Goal: Task Accomplishment & Management: Use online tool/utility

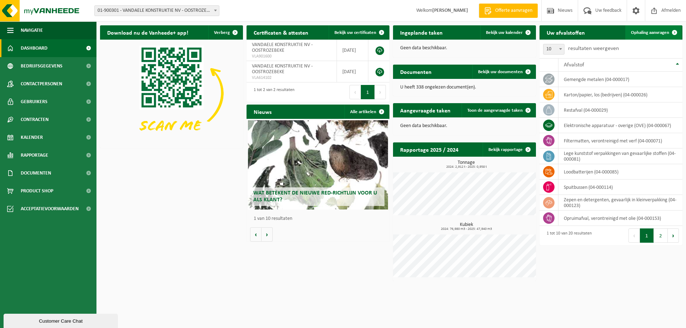
click at [656, 31] on span "Ophaling aanvragen" at bounding box center [650, 32] width 38 height 5
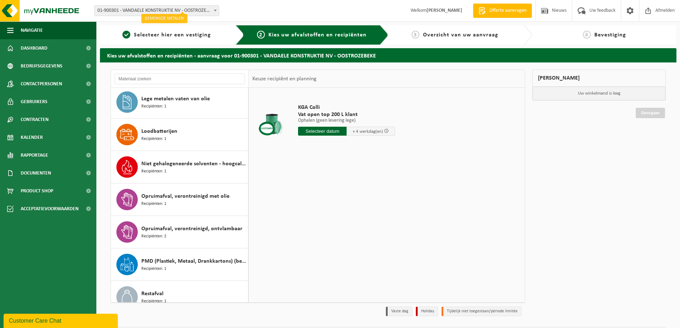
scroll to position [250, 0]
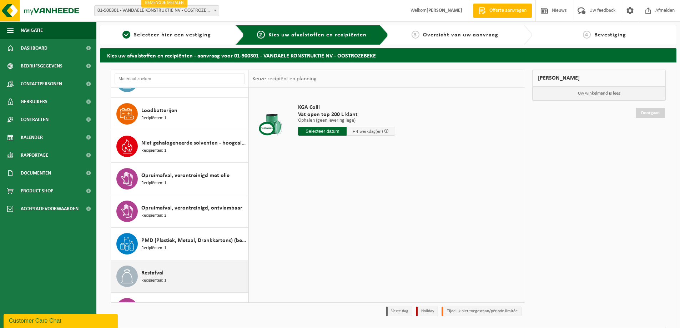
click at [188, 268] on div "Restafval Recipiënten: 1" at bounding box center [193, 276] width 105 height 21
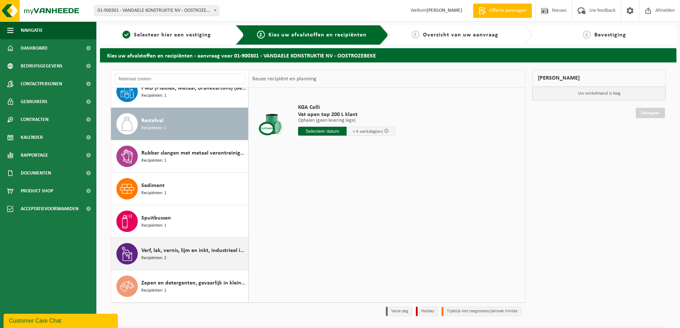
scroll to position [403, 0]
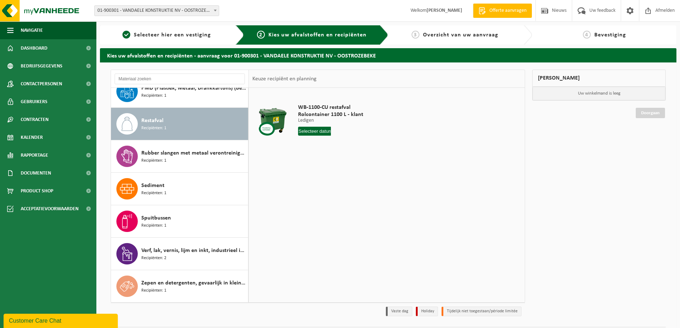
click at [315, 131] on input "text" at bounding box center [314, 131] width 33 height 9
click at [330, 171] on div "3" at bounding box center [330, 171] width 13 height 11
type input "Van [DATE]"
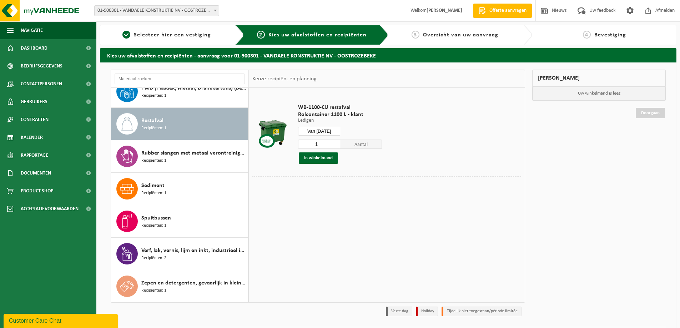
click at [363, 146] on span "Aantal" at bounding box center [361, 144] width 42 height 9
click at [370, 144] on span "Aantal" at bounding box center [361, 144] width 42 height 9
click at [334, 142] on input "2" at bounding box center [319, 144] width 42 height 9
type input "3"
click at [334, 142] on input "3" at bounding box center [319, 144] width 42 height 9
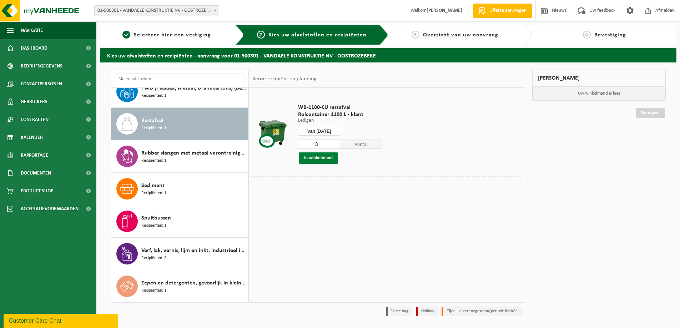
click at [325, 156] on button "In winkelmand" at bounding box center [318, 158] width 39 height 11
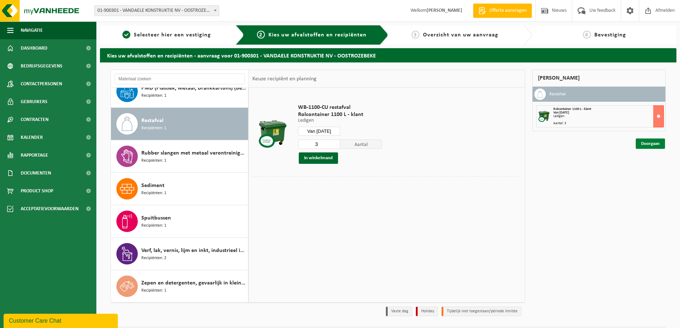
click at [652, 143] on link "Doorgaan" at bounding box center [650, 144] width 29 height 10
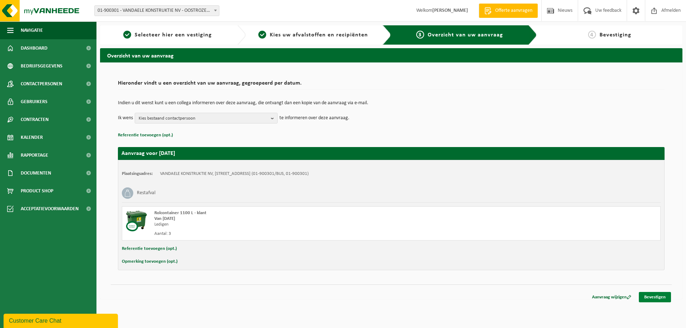
click at [652, 297] on link "Bevestigen" at bounding box center [655, 297] width 32 height 10
